Goal: Navigation & Orientation: Go to known website

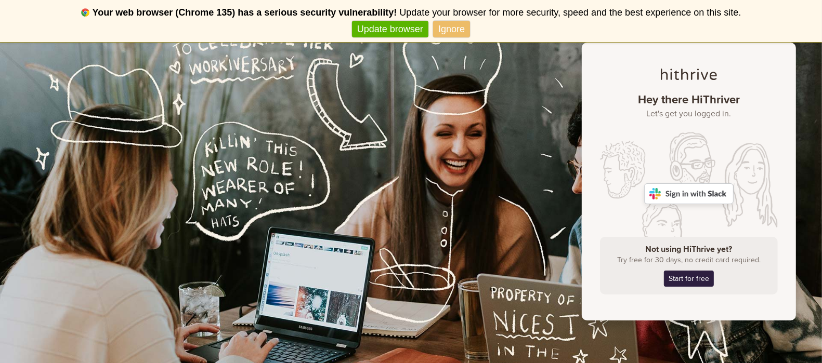
click at [455, 26] on link "Ignore" at bounding box center [451, 29] width 37 height 17
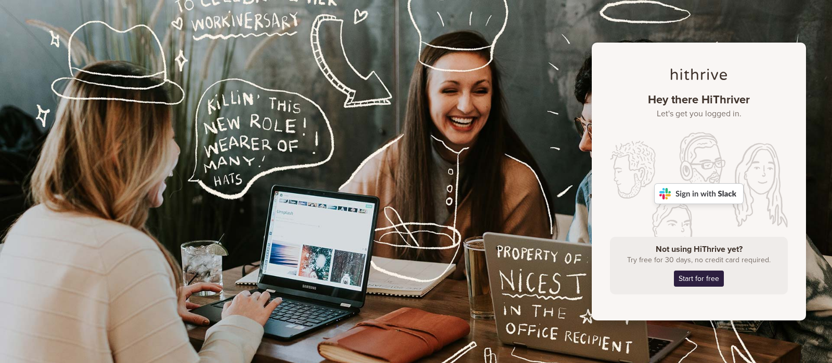
click at [692, 195] on img at bounding box center [698, 194] width 89 height 21
